Goal: Task Accomplishment & Management: Manage account settings

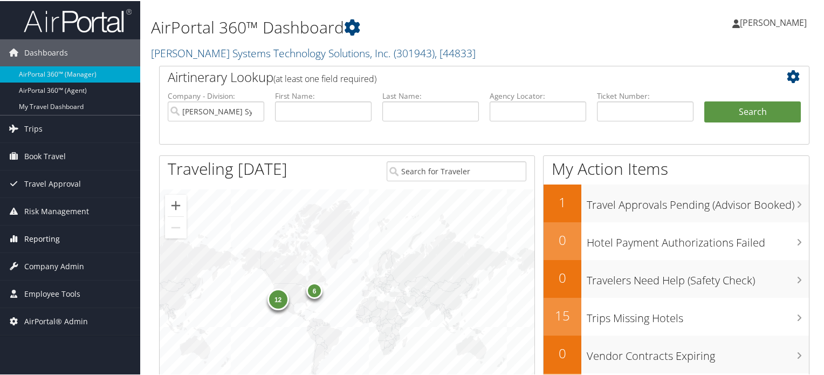
click at [51, 238] on span "Reporting" at bounding box center [42, 237] width 36 height 27
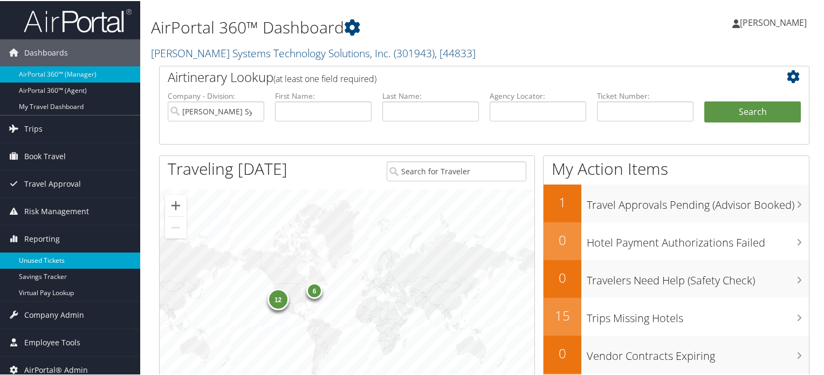
click at [33, 258] on link "Unused Tickets" at bounding box center [70, 259] width 140 height 16
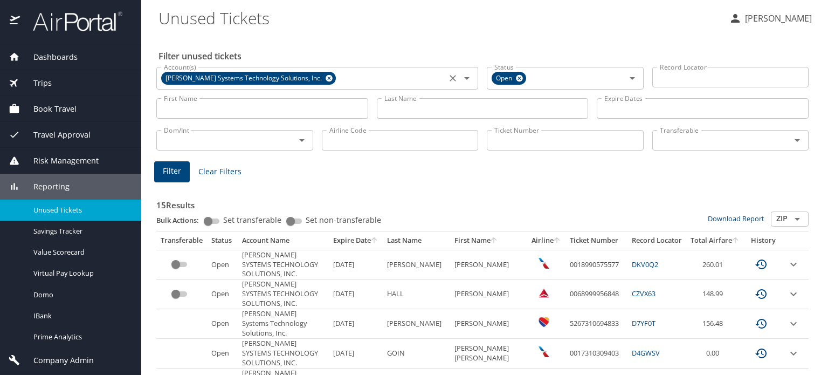
click at [325, 79] on icon at bounding box center [329, 78] width 8 height 12
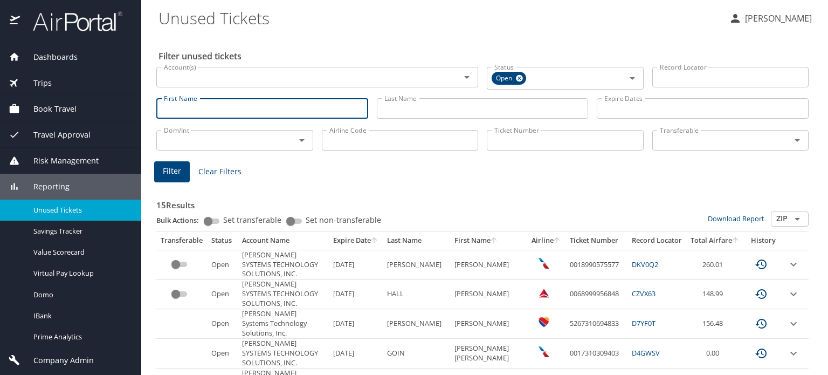
click at [285, 104] on input "First Name" at bounding box center [262, 108] width 212 height 20
type input "yadira"
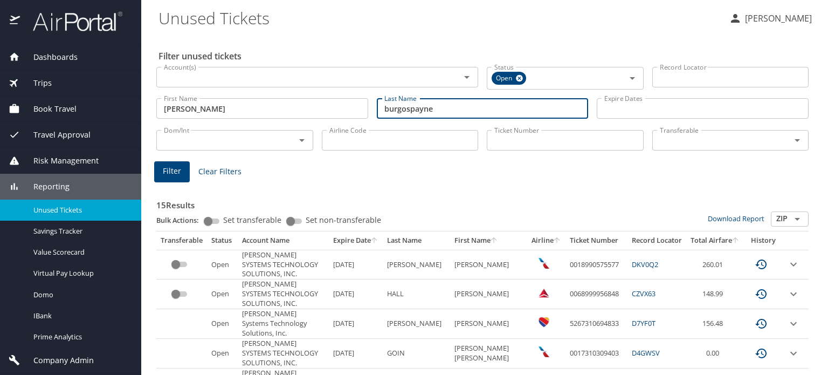
type input "burgospayne"
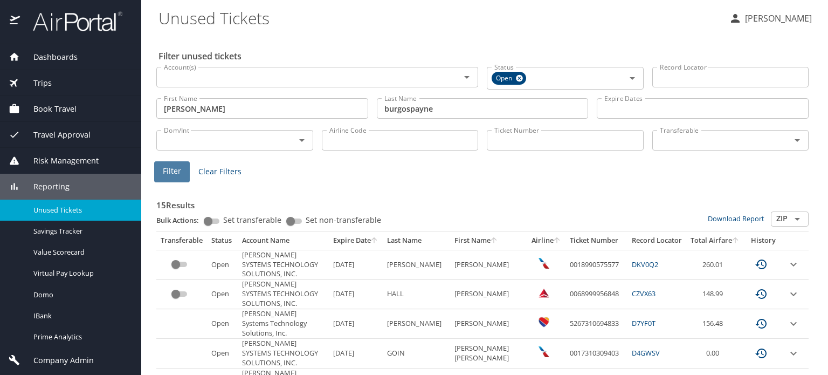
click at [181, 168] on button "Filter" at bounding box center [172, 171] width 36 height 21
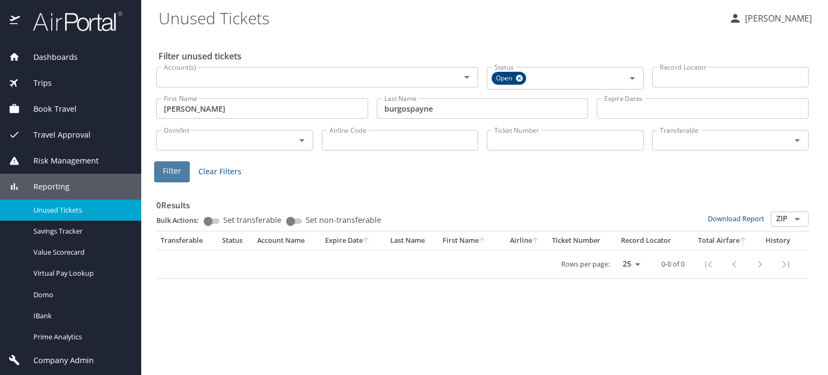
click at [168, 168] on span "Filter" at bounding box center [172, 170] width 18 height 13
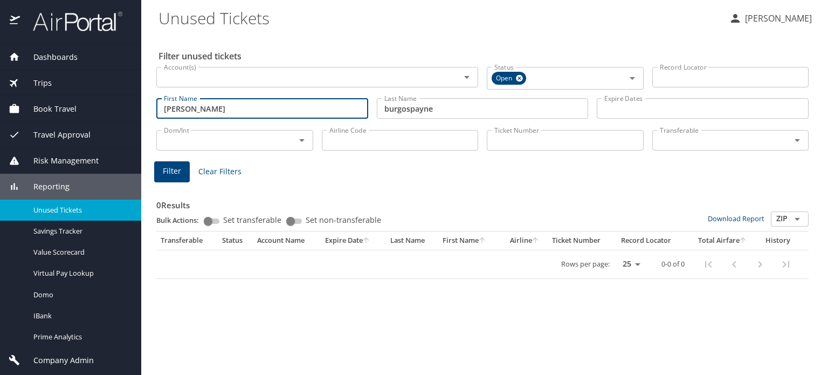
drag, startPoint x: 194, startPoint y: 106, endPoint x: -3, endPoint y: 80, distance: 198.5
click at [0, 80] on html "Dashboards AirPortal 360™ Manager AirPortal 360™ Agent My Travel Dashboard Trip…" at bounding box center [414, 187] width 828 height 375
click at [169, 168] on span "Filter" at bounding box center [172, 170] width 18 height 13
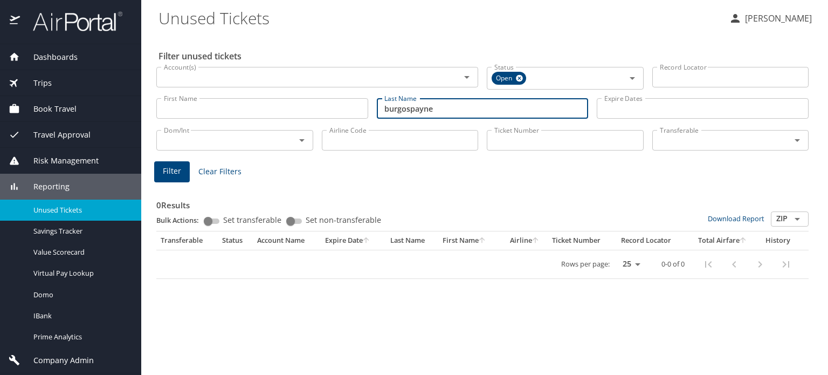
drag, startPoint x: 456, startPoint y: 109, endPoint x: 282, endPoint y: 103, distance: 173.7
click at [287, 110] on div "First Name First Name Last Name burgospayne Last Name Expire Dates Expire Dates" at bounding box center [482, 108] width 661 height 38
type input ","
type input "mayberry"
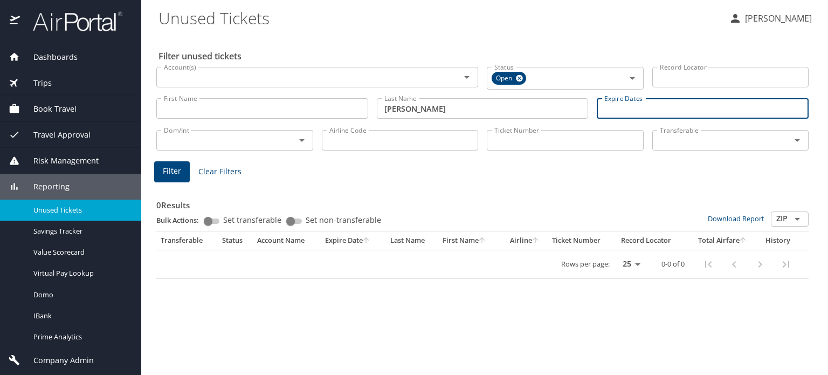
click at [171, 106] on input "First Name" at bounding box center [262, 108] width 212 height 20
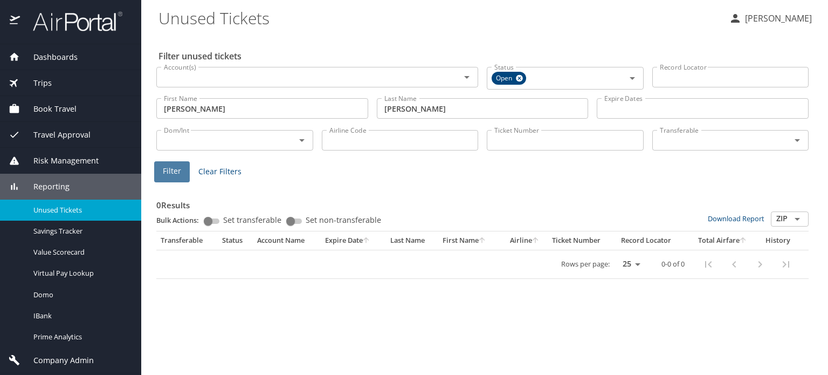
click at [175, 178] on button "Filter" at bounding box center [172, 171] width 36 height 21
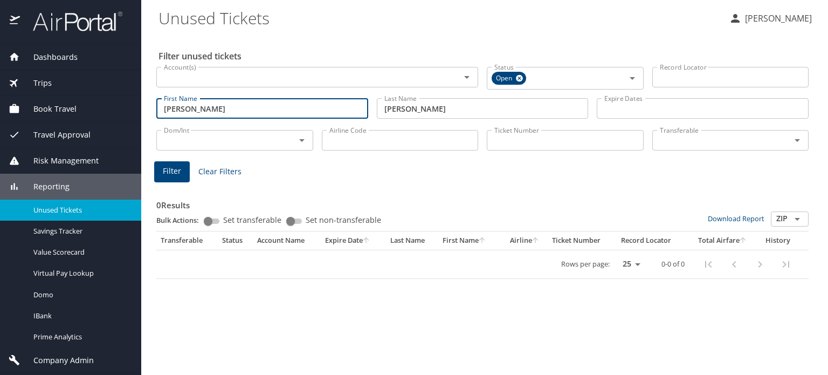
click at [217, 107] on input "kimberly" at bounding box center [262, 108] width 212 height 20
type input "kimberly lashun"
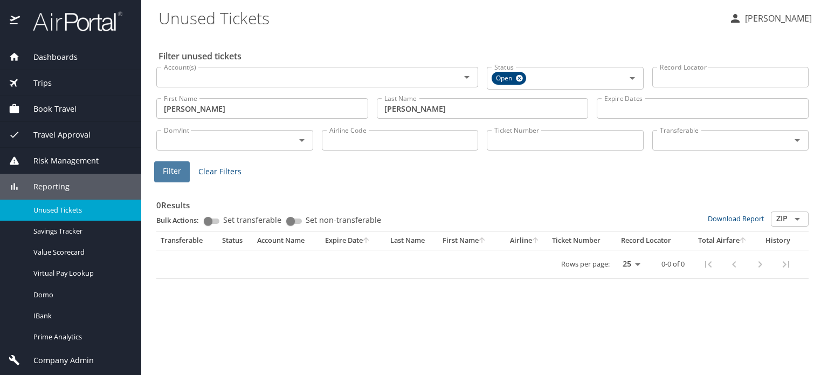
click at [184, 175] on button "Filter" at bounding box center [172, 171] width 36 height 21
